Goal: Information Seeking & Learning: Learn about a topic

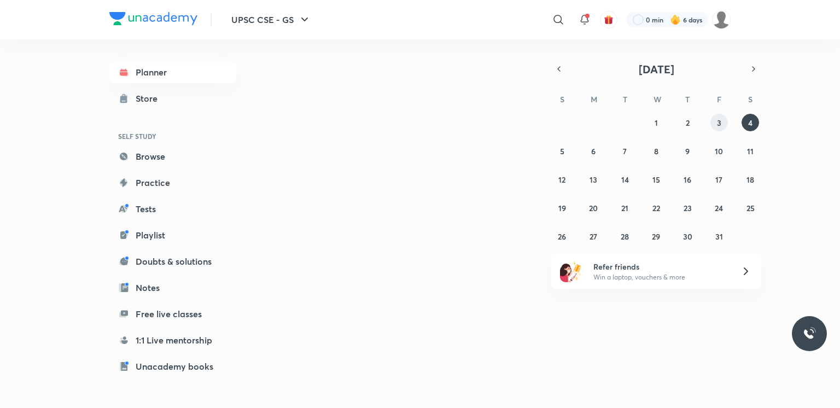
click at [712, 118] on button "3" at bounding box center [720, 123] width 18 height 18
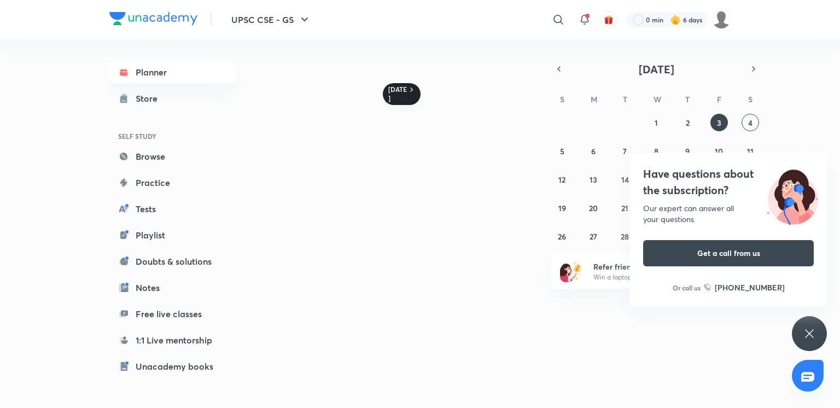
click at [411, 89] on icon at bounding box center [411, 90] width 3 height 4
click at [814, 155] on div "Have questions about the subscription? Our expert can answer all your questions…" at bounding box center [728, 230] width 197 height 154
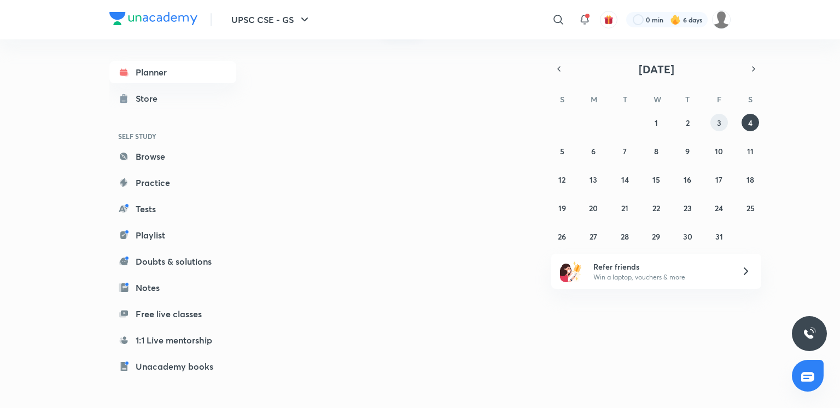
click at [714, 121] on button "3" at bounding box center [720, 123] width 18 height 18
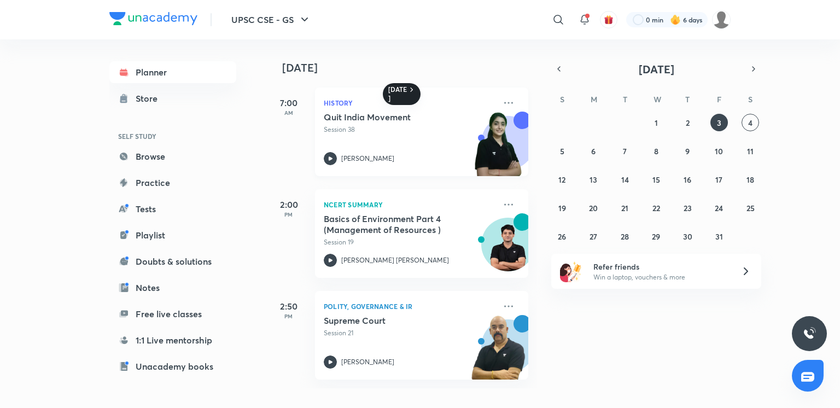
click at [455, 124] on div "Quit India Movement Session 38" at bounding box center [410, 123] width 172 height 23
click at [502, 103] on icon at bounding box center [508, 102] width 13 height 13
click at [713, 127] on button "3" at bounding box center [720, 123] width 18 height 18
click at [717, 125] on abbr "3" at bounding box center [719, 123] width 4 height 10
click at [686, 119] on abbr "2" at bounding box center [688, 123] width 4 height 10
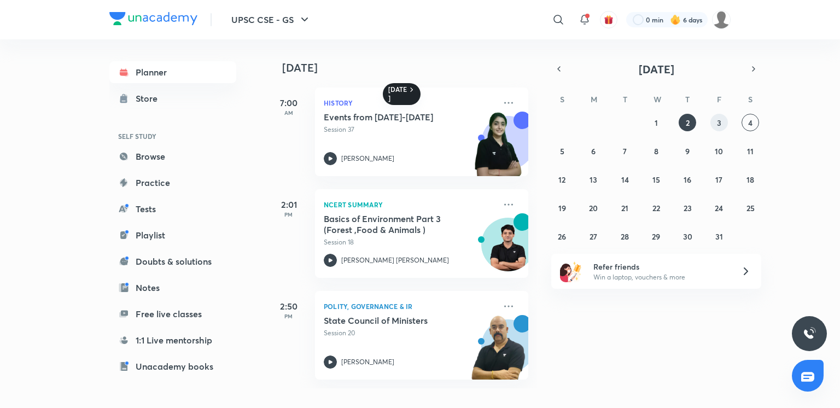
click at [725, 126] on button "3" at bounding box center [720, 123] width 18 height 18
click at [755, 124] on button "4" at bounding box center [751, 123] width 18 height 18
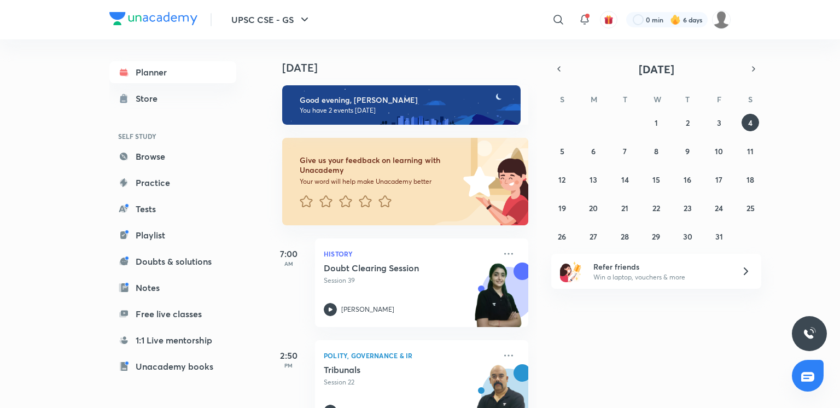
click at [710, 124] on div "28 29 30 1 2 3 4 5 6 7 8 9 10 11 12 13 14 15 16 17 18 19 20 21 22 23 24 25 26 2…" at bounding box center [656, 179] width 210 height 131
click at [717, 124] on abbr "3" at bounding box center [719, 123] width 4 height 10
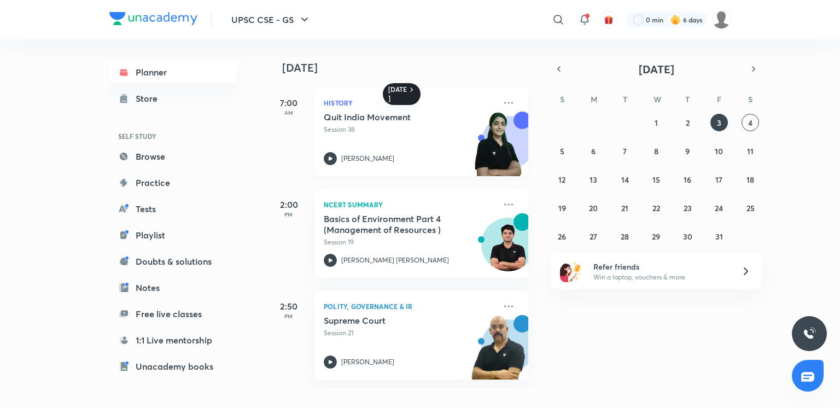
click at [427, 139] on div "Quit India Movement Session 38 [PERSON_NAME][GEOGRAPHIC_DATA]" at bounding box center [410, 139] width 172 height 54
click at [352, 147] on div "Quit India Movement Session 38 [PERSON_NAME][GEOGRAPHIC_DATA]" at bounding box center [410, 139] width 172 height 54
